Goal: Task Accomplishment & Management: Manage account settings

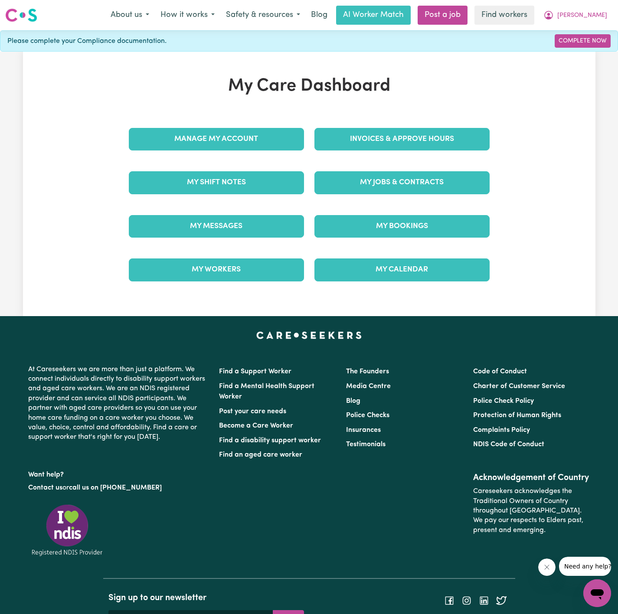
click at [374, 160] on div "Invoices & Approve Hours" at bounding box center [402, 139] width 186 height 43
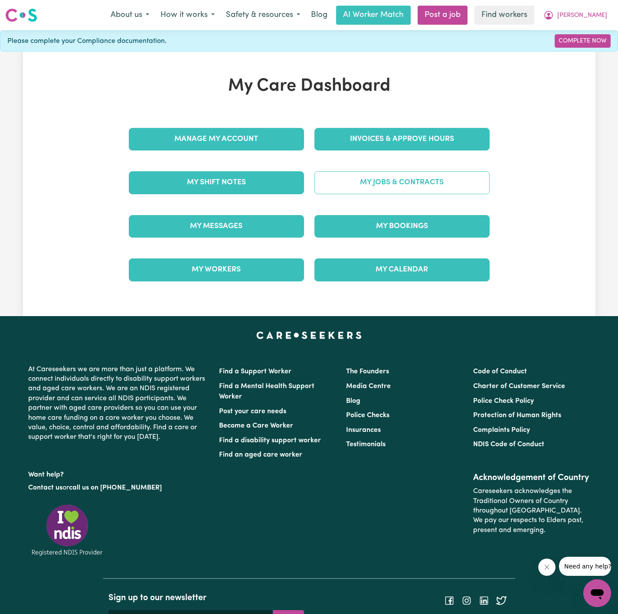
click at [374, 174] on link "My Jobs & Contracts" at bounding box center [402, 182] width 175 height 23
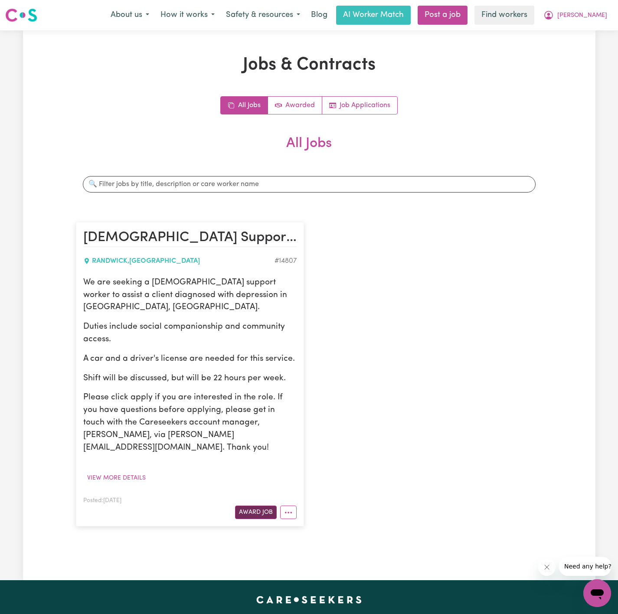
click at [256, 506] on button "Award Job" at bounding box center [256, 512] width 42 height 13
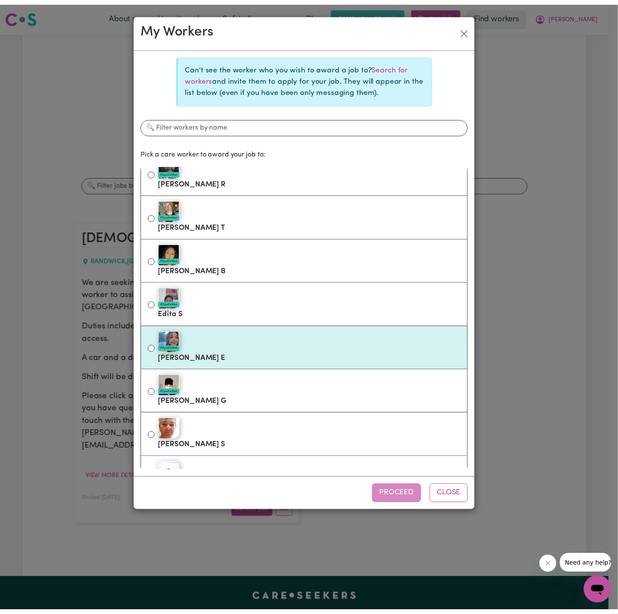
scroll to position [65, 0]
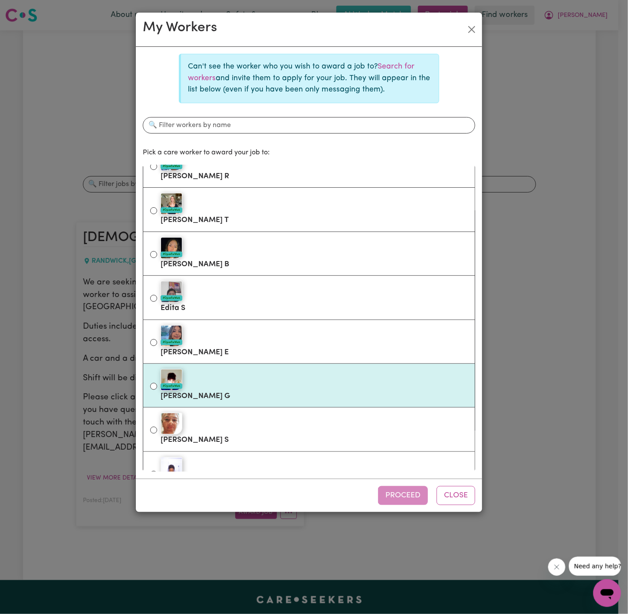
click at [298, 380] on div "#OpenForWork" at bounding box center [314, 380] width 307 height 22
click at [157, 383] on input "#OpenForWork [PERSON_NAME]" at bounding box center [153, 386] width 7 height 7
radio input "true"
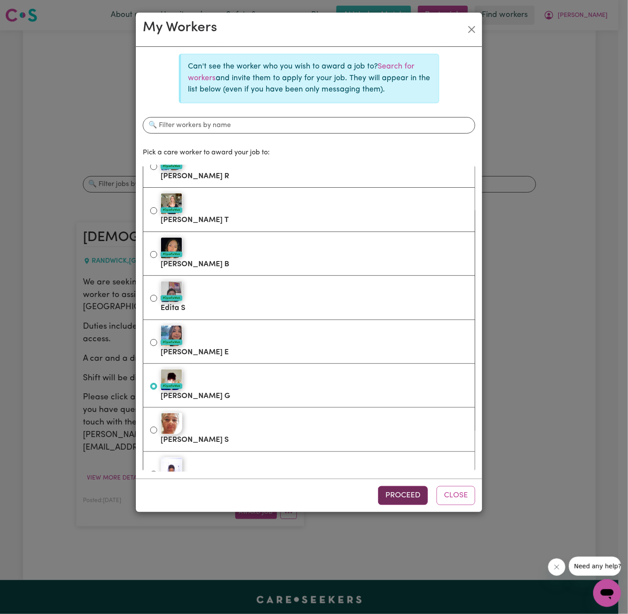
click at [397, 487] on button "Proceed" at bounding box center [403, 495] width 50 height 19
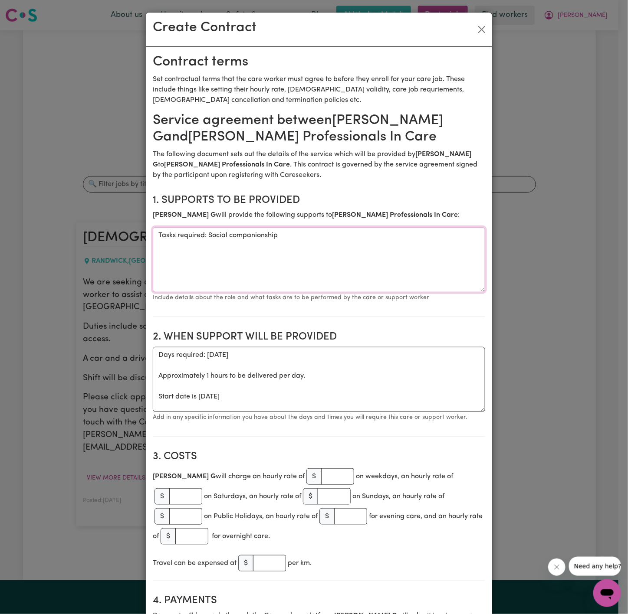
drag, startPoint x: 202, startPoint y: 240, endPoint x: 141, endPoint y: 233, distance: 62.0
click at [236, 243] on textarea "Social companionship" at bounding box center [319, 259] width 332 height 65
click at [153, 237] on textarea "Social companionship" at bounding box center [319, 259] width 332 height 65
click at [156, 237] on textarea "Social companionship" at bounding box center [319, 259] width 332 height 65
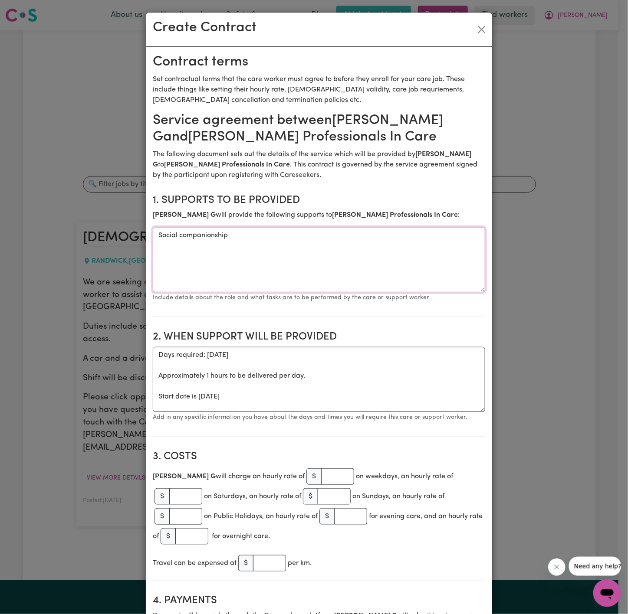
click at [222, 243] on textarea "Social companionship" at bounding box center [319, 259] width 332 height 65
type textarea "Social companionship and Community Access"
drag, startPoint x: 152, startPoint y: 397, endPoint x: 150, endPoint y: 366, distance: 31.8
click at [153, 366] on textarea "Days required: [DATE] Approximately 1 hours to be delivered per day. Start date…" at bounding box center [319, 379] width 332 height 65
click at [216, 357] on textarea "Start date is [DATE]" at bounding box center [319, 379] width 332 height 65
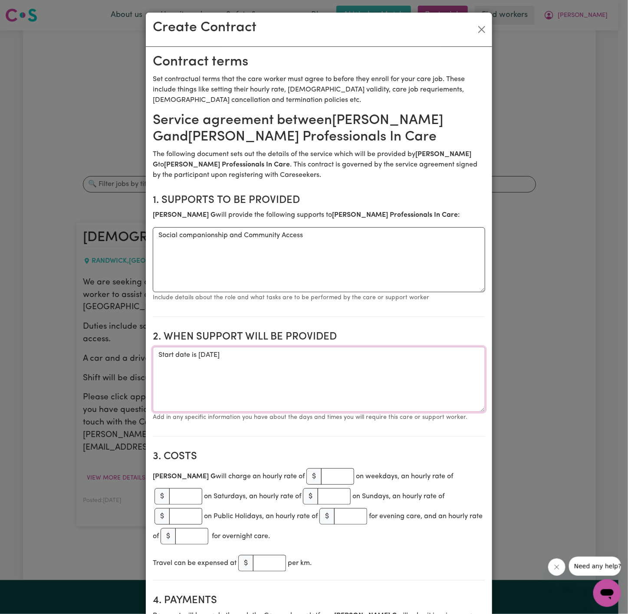
click at [263, 361] on textarea "Start date is [DATE]" at bounding box center [319, 379] width 332 height 65
type textarea "Start date is [DATE] from"
click at [469, 35] on div "Create Contract" at bounding box center [319, 30] width 346 height 34
drag, startPoint x: 476, startPoint y: 31, endPoint x: 513, endPoint y: 26, distance: 38.1
click at [476, 31] on button "Close" at bounding box center [482, 30] width 14 height 14
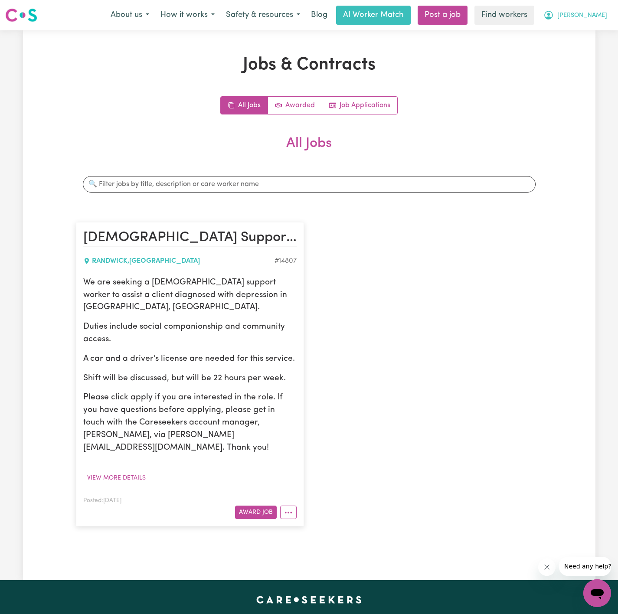
click at [599, 17] on span "[PERSON_NAME]" at bounding box center [583, 16] width 50 height 10
click at [589, 44] on link "Logout" at bounding box center [578, 50] width 69 height 16
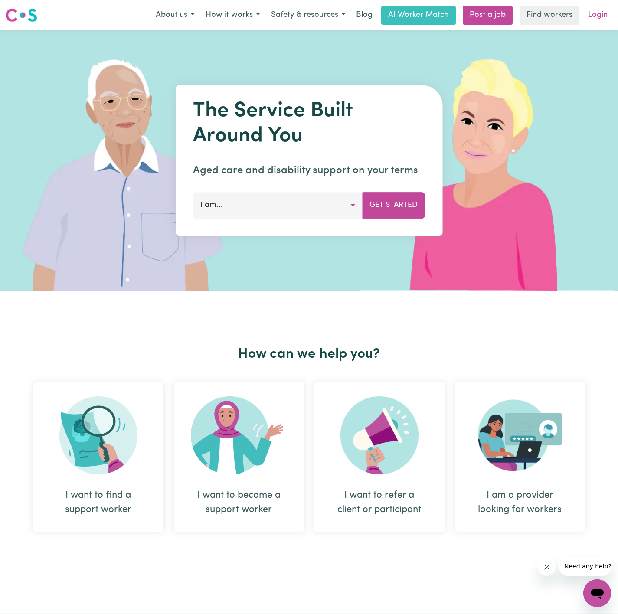
click at [597, 16] on link "Login" at bounding box center [598, 15] width 30 height 19
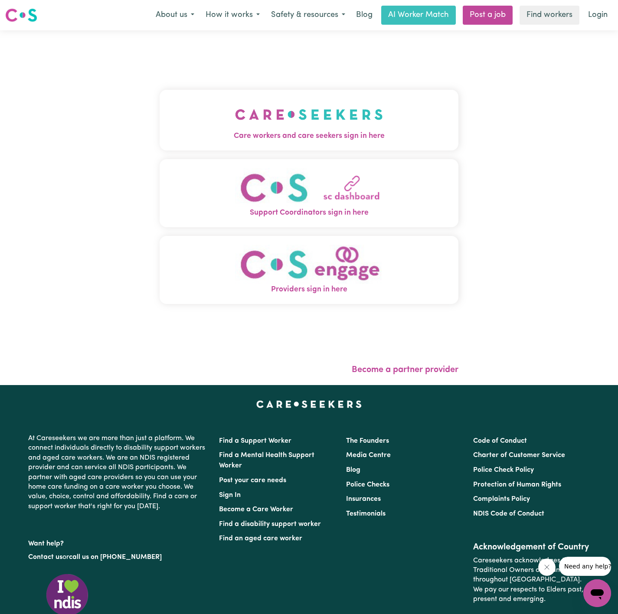
click at [374, 89] on div "Care workers and care seekers sign in here Support Coordinators sign in here Pr…" at bounding box center [309, 201] width 299 height 307
click at [361, 120] on img "Care workers and care seekers sign in here" at bounding box center [309, 115] width 148 height 32
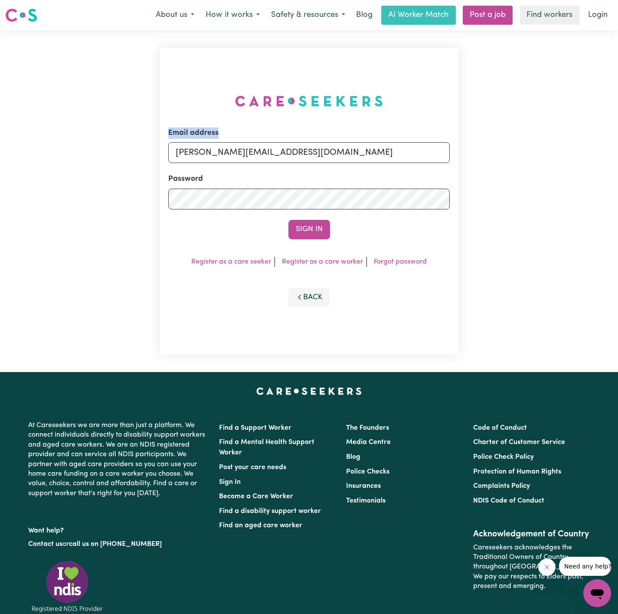
click at [362, 142] on div "Email address [PERSON_NAME][EMAIL_ADDRESS][DOMAIN_NAME]" at bounding box center [309, 146] width 282 height 36
click at [352, 151] on input "[PERSON_NAME][EMAIL_ADDRESS][DOMAIN_NAME]" at bounding box center [309, 152] width 282 height 21
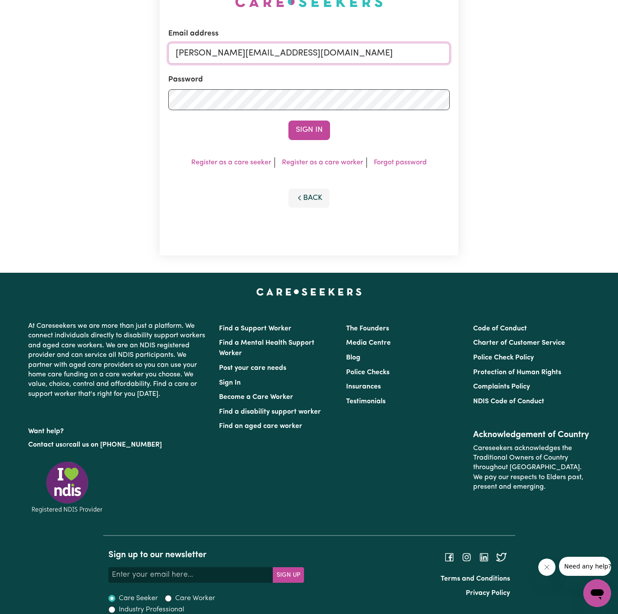
scroll to position [107, 0]
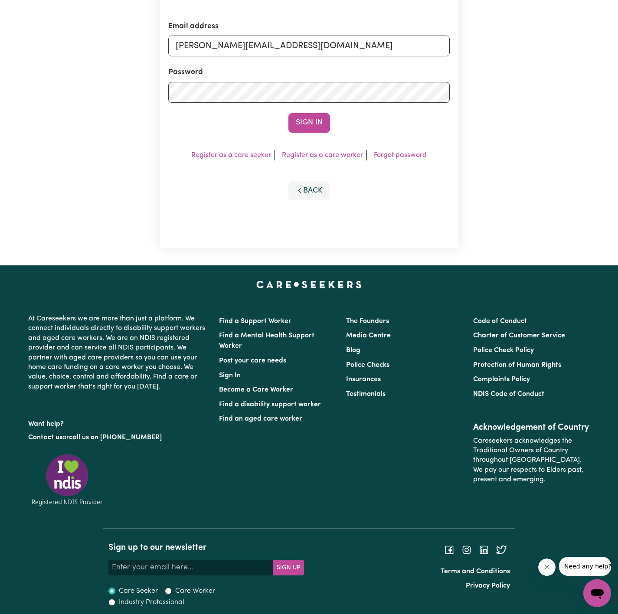
drag, startPoint x: 327, startPoint y: 59, endPoint x: 327, endPoint y: 49, distance: 10.4
click at [327, 58] on form "Email address [PERSON_NAME][EMAIL_ADDRESS][DOMAIN_NAME] Password Sign In" at bounding box center [309, 77] width 282 height 112
click at [327, 43] on input "[PERSON_NAME][EMAIL_ADDRESS][DOMAIN_NAME]" at bounding box center [309, 46] width 282 height 21
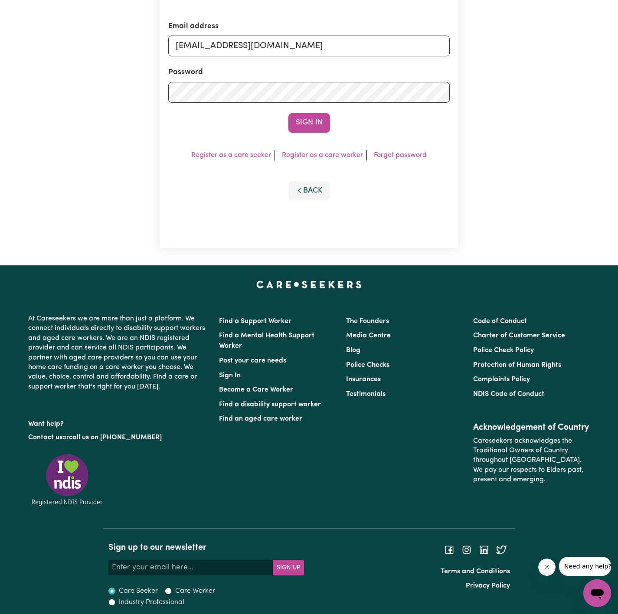
drag, startPoint x: 220, startPoint y: 48, endPoint x: 394, endPoint y: 64, distance: 174.7
click at [394, 64] on form "Email address [EMAIL_ADDRESS][DOMAIN_NAME] Password Sign In" at bounding box center [309, 77] width 282 height 112
type input "[EMAIL_ADDRESS][DOMAIN_NAME]"
click at [308, 115] on button "Sign In" at bounding box center [310, 122] width 42 height 19
